Goal: Download file/media

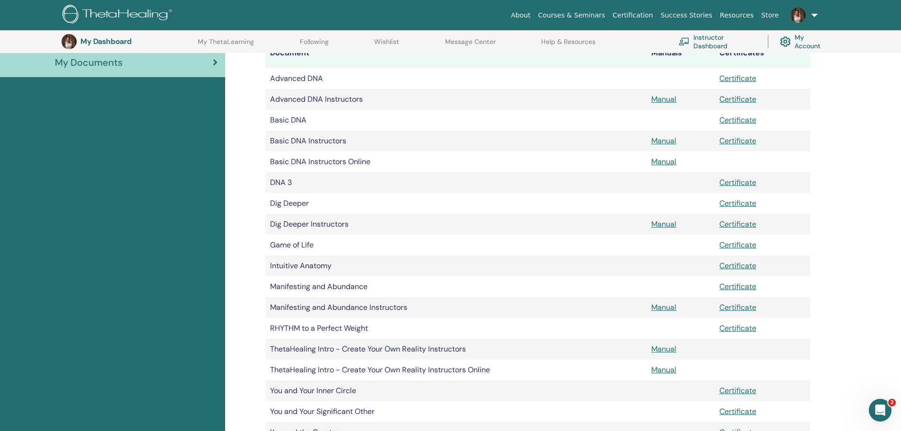
scroll to position [259, 0]
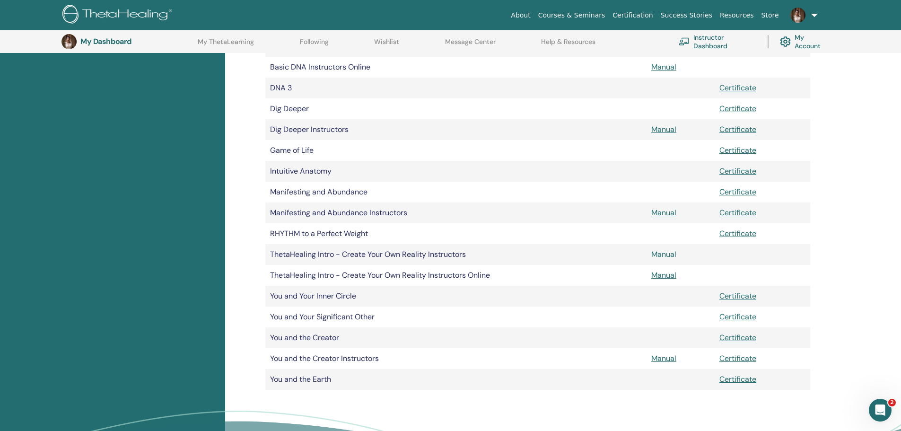
click at [653, 252] on link "Manual" at bounding box center [663, 254] width 25 height 10
click at [661, 275] on link "Manual" at bounding box center [663, 275] width 25 height 10
click at [654, 356] on link "Manual" at bounding box center [663, 358] width 25 height 10
